Goal: Task Accomplishment & Management: Use online tool/utility

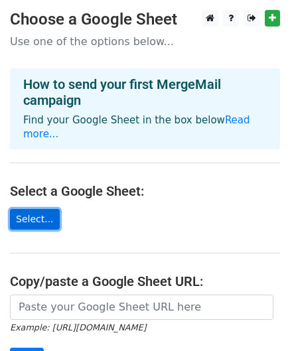
click at [39, 209] on link "Select..." at bounding box center [35, 219] width 50 height 21
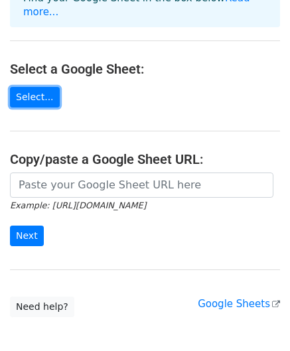
scroll to position [123, 0]
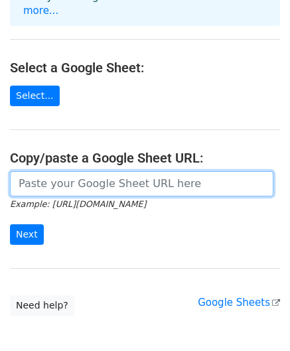
click at [74, 172] on input "url" at bounding box center [141, 183] width 263 height 25
paste input "https://docs.google.com/spreadsheets/d/17RuWj-b7bzT2WAWxpY9_6maXq8kjMW4W/edit?g…"
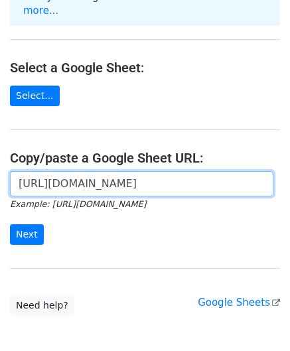
scroll to position [0, 326]
type input "https://docs.google.com/spreadsheets/d/17RuWj-b7bzT2WAWxpY9_6maXq8kjMW4W/edit?g…"
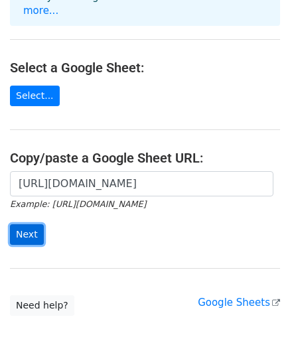
scroll to position [0, 0]
click at [27, 224] on input "Next" at bounding box center [27, 234] width 34 height 21
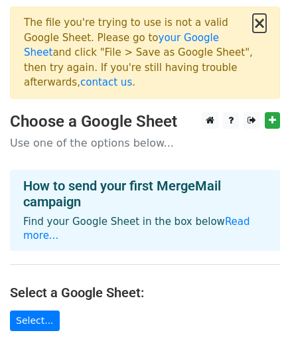
click at [262, 23] on button "×" at bounding box center [259, 23] width 13 height 16
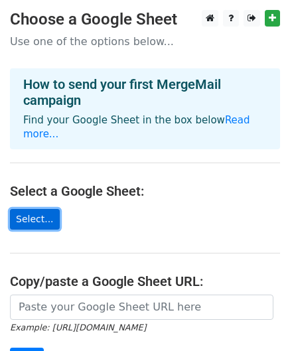
click at [20, 209] on link "Select..." at bounding box center [35, 219] width 50 height 21
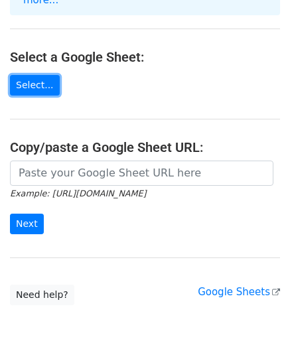
scroll to position [140, 0]
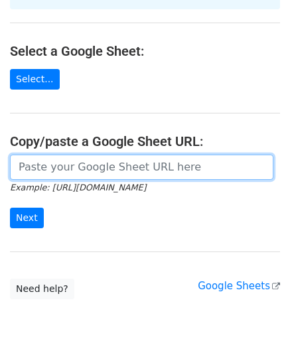
click at [55, 156] on input "url" at bounding box center [141, 166] width 263 height 25
paste input "https://docs.google.com/spreadsheets/d/1RQBzjrv-52P29NxkEtQ9oweaiLrXmViXJ5ehx61…"
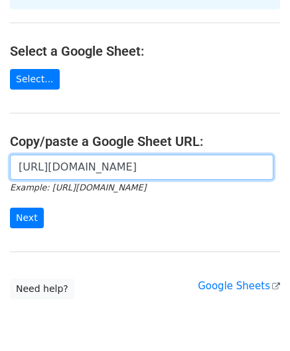
scroll to position [0, 282]
type input "https://docs.google.com/spreadsheets/d/1RQBzjrv-52P29NxkEtQ9oweaiLrXmViXJ5ehx61…"
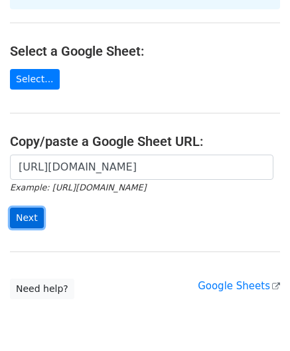
scroll to position [0, 0]
click at [27, 207] on input "Next" at bounding box center [27, 217] width 34 height 21
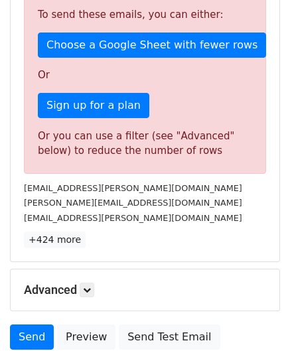
scroll to position [366, 0]
